Goal: Transaction & Acquisition: Register for event/course

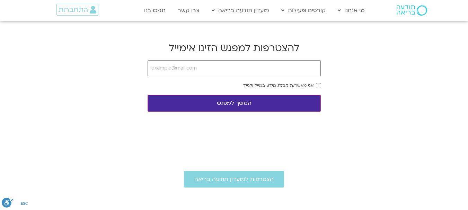
type input "[EMAIL_ADDRESS][DOMAIN_NAME]"
click at [314, 90] on form "ofrayaacoby@gmail.com אני מאשר/ת קבלת מידע במייל ולנייד המשך למפגש" at bounding box center [233, 86] width 173 height 52
click at [301, 101] on button "המשך למפגש" at bounding box center [233, 103] width 173 height 17
click at [241, 73] on input "email" at bounding box center [233, 68] width 173 height 16
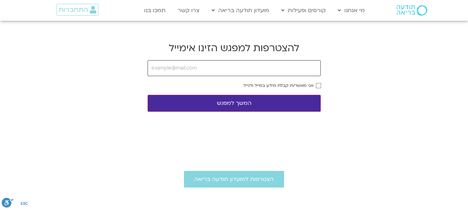
type input "[EMAIL_ADDRESS][DOMAIN_NAME]"
click at [292, 99] on button "המשך למפגש" at bounding box center [233, 103] width 173 height 17
